Goal: Transaction & Acquisition: Purchase product/service

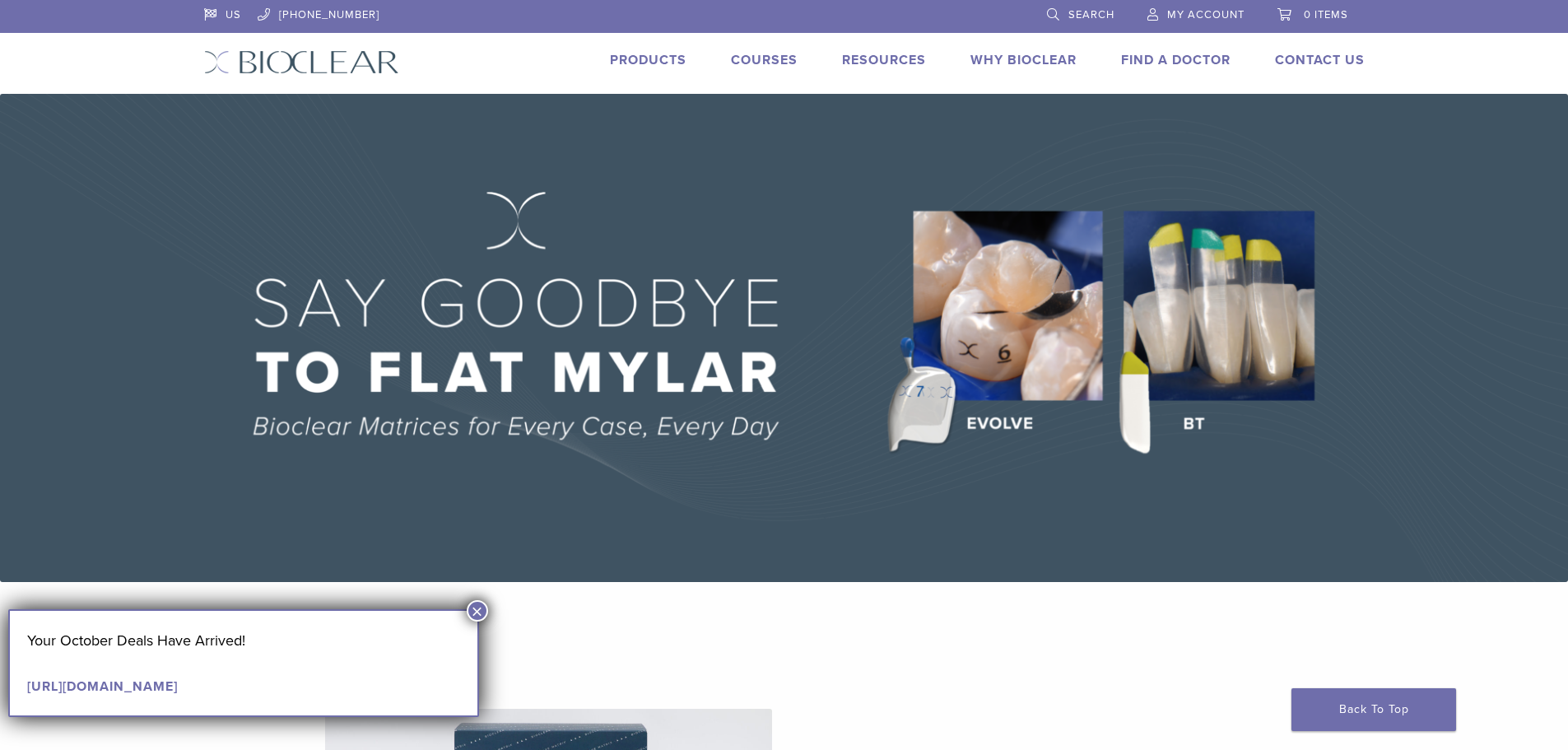
click at [1014, 336] on img at bounding box center [784, 338] width 1568 height 488
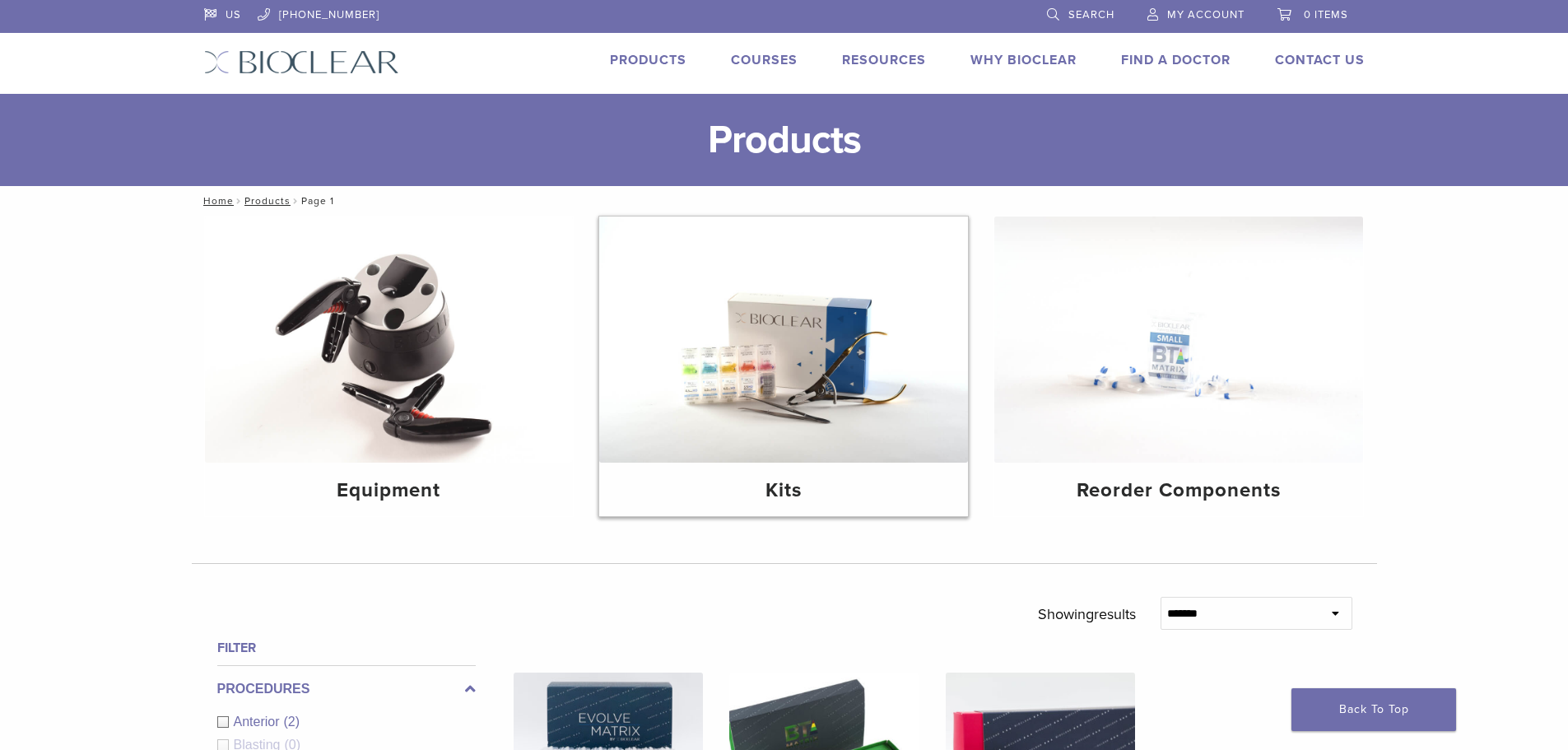
click at [795, 364] on img at bounding box center [783, 339] width 369 height 246
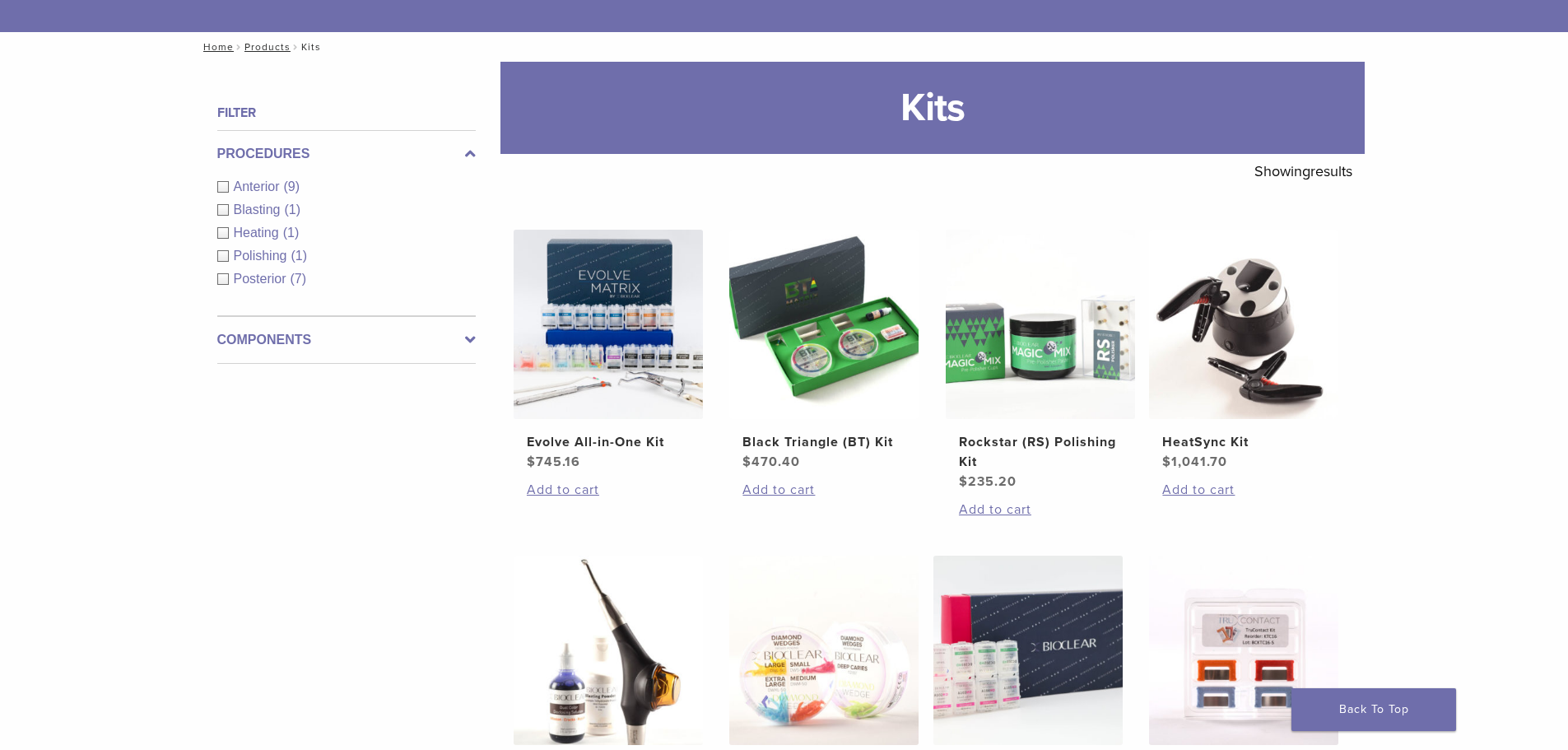
scroll to position [82, 0]
